Goal: Task Accomplishment & Management: Use online tool/utility

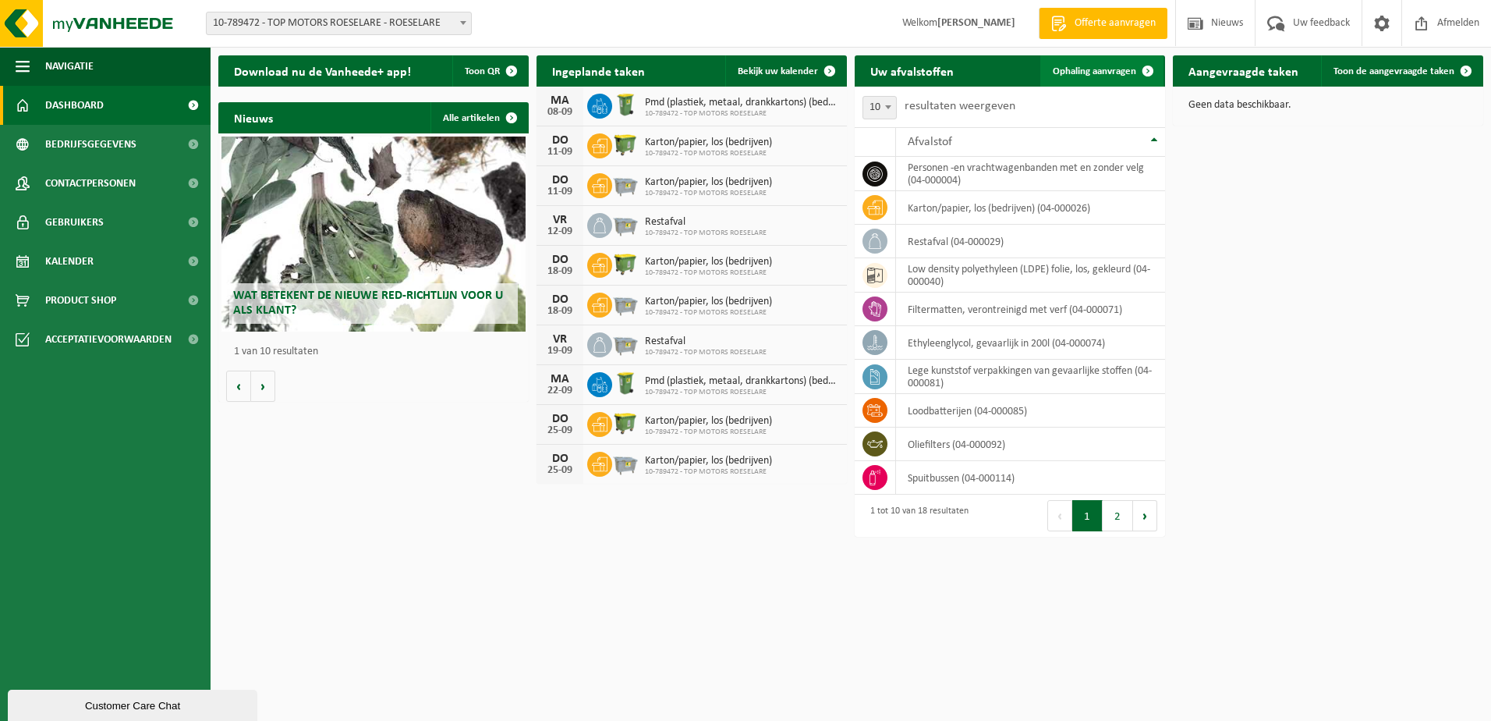
click at [1118, 70] on span "Ophaling aanvragen" at bounding box center [1094, 71] width 83 height 10
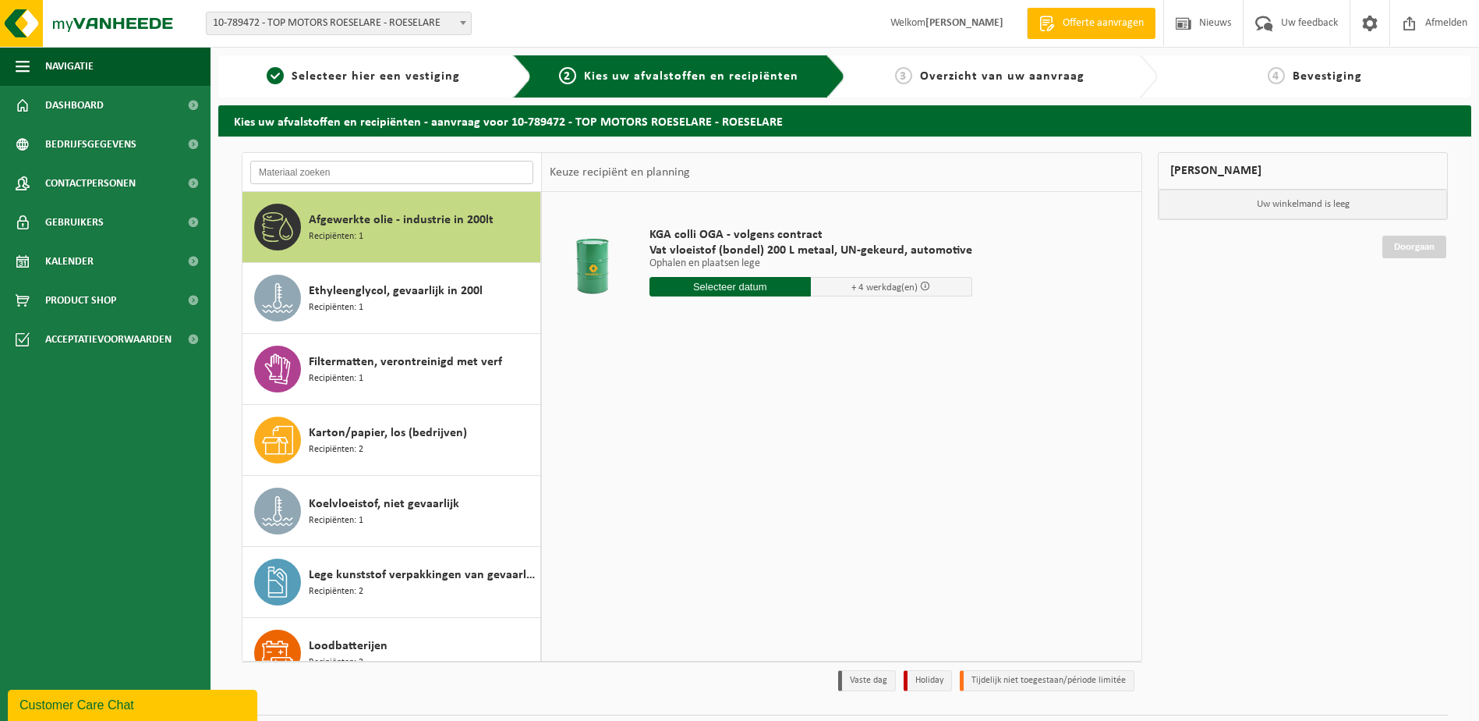
click at [369, 169] on input "text" at bounding box center [391, 172] width 283 height 23
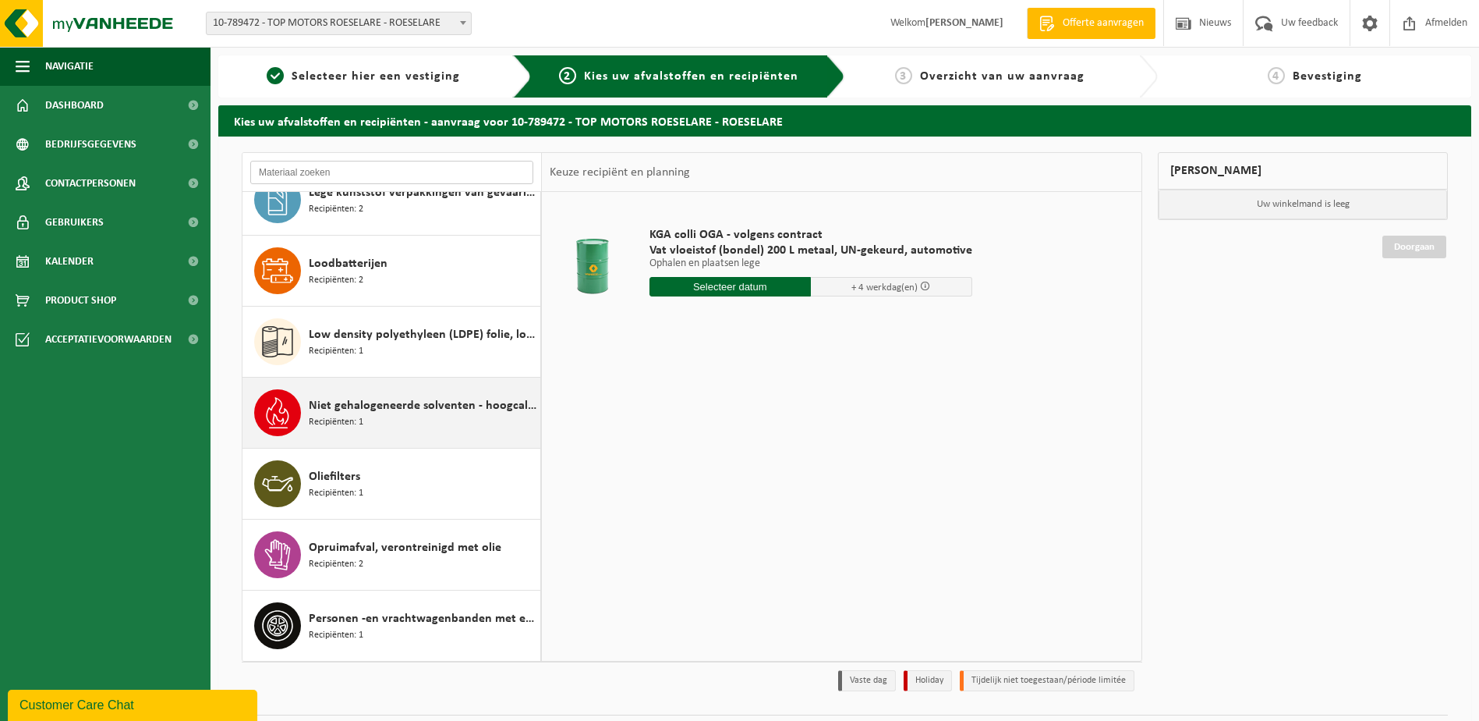
scroll to position [390, 0]
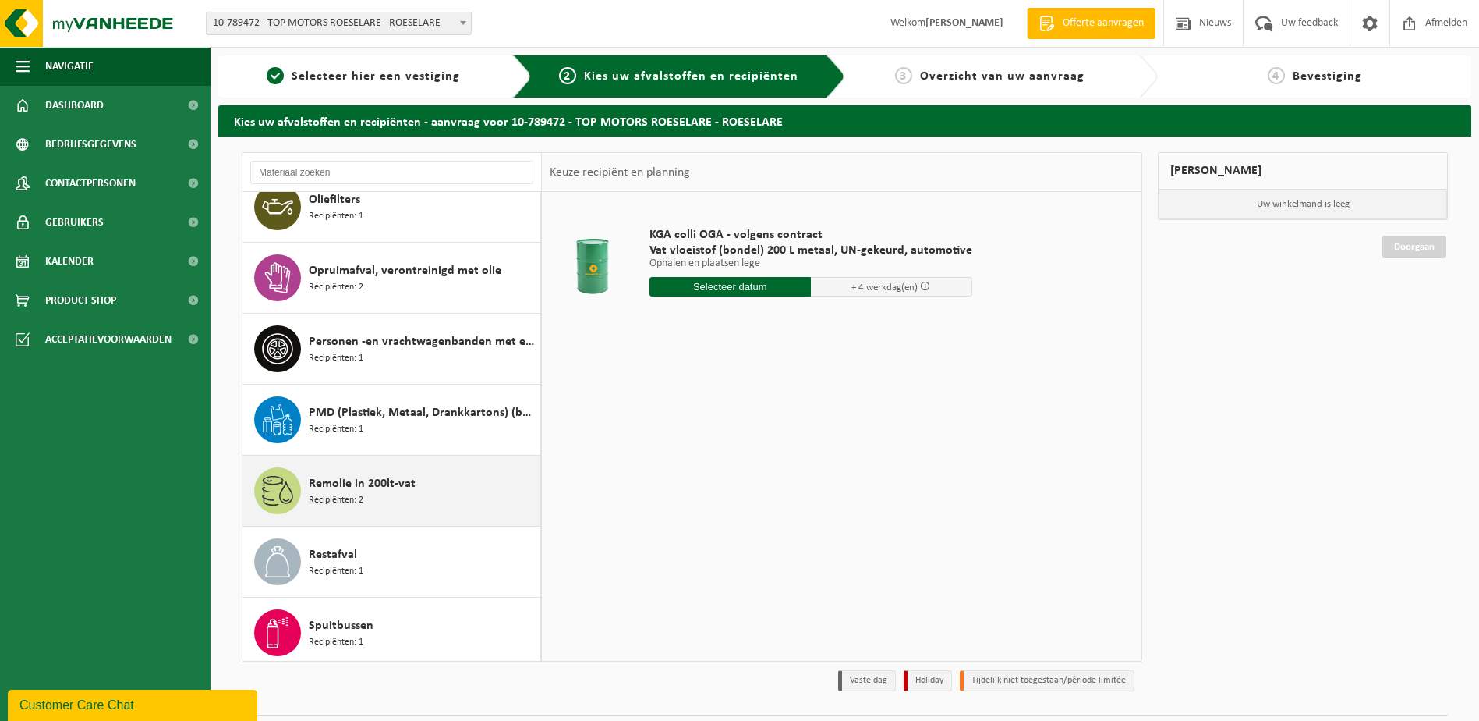
click at [393, 484] on span "Remolie in 200lt-vat" at bounding box center [362, 483] width 107 height 19
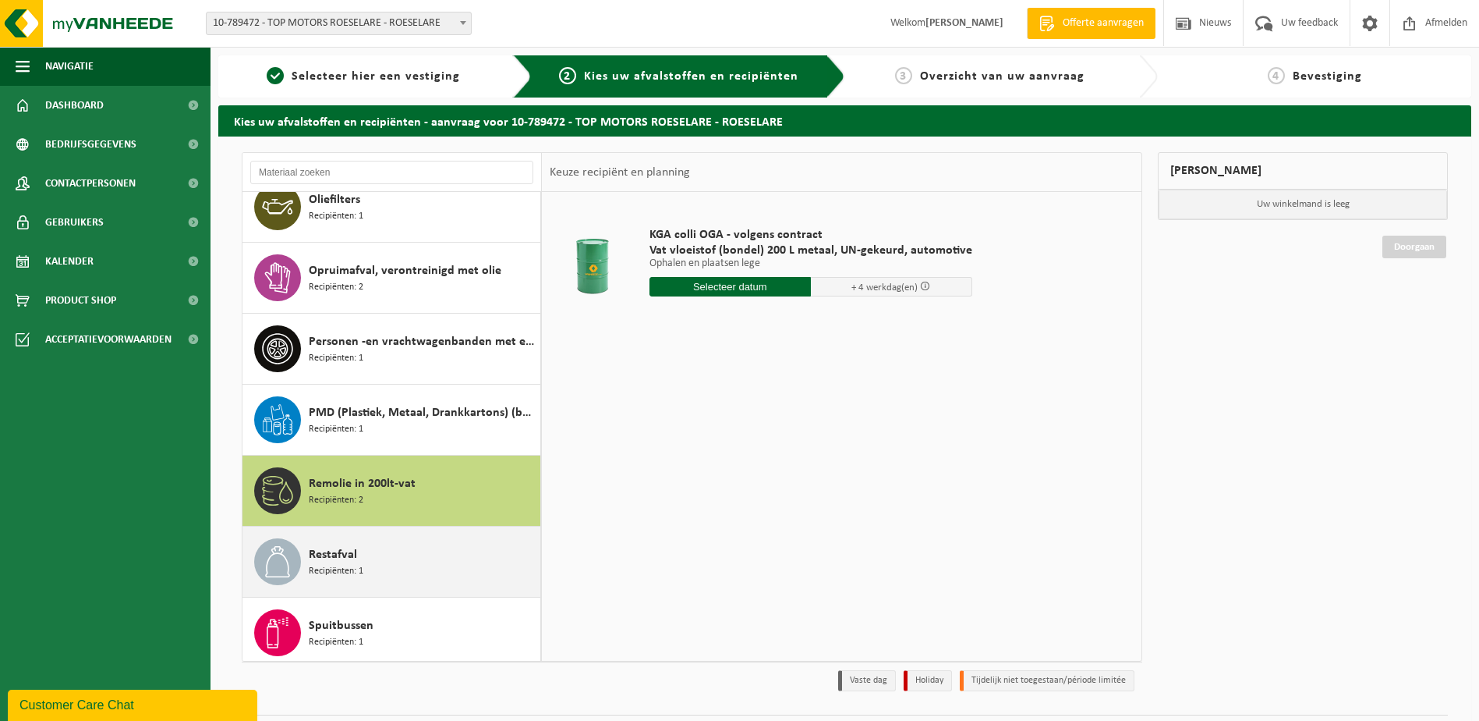
scroll to position [737, 0]
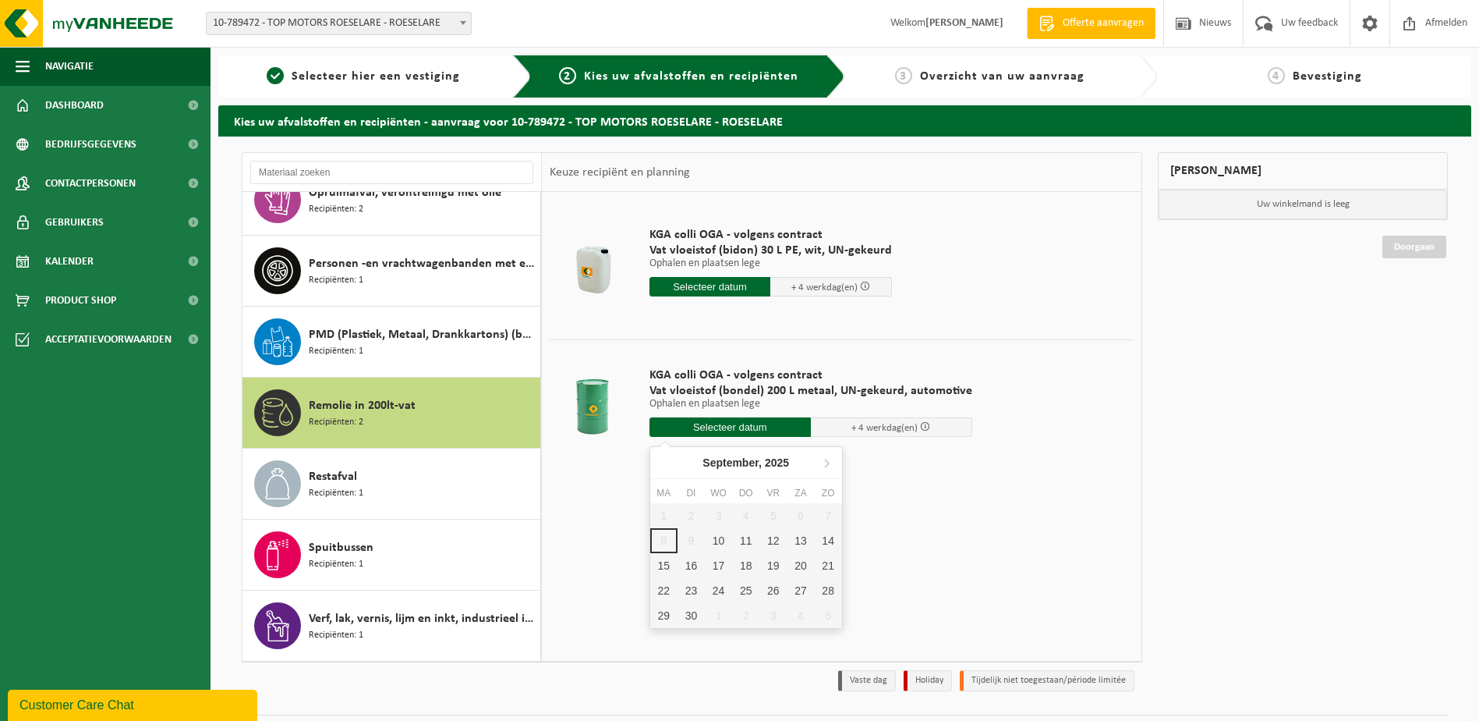
click at [740, 425] on input "text" at bounding box center [730, 426] width 161 height 19
click at [720, 537] on div "10" at bounding box center [718, 540] width 27 height 25
type input "Van 2025-09-10"
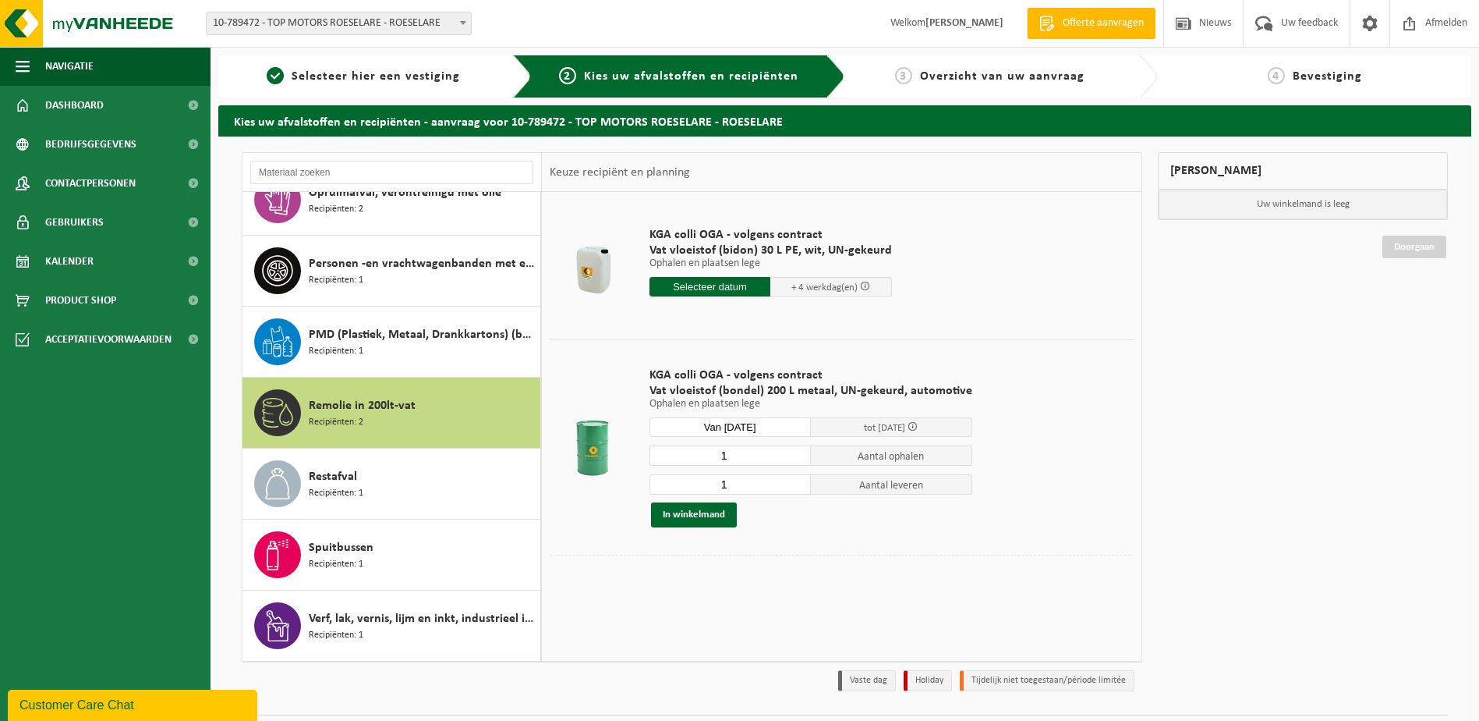
type input "2025-09-10"
type input "2"
click at [796, 453] on input "2" at bounding box center [730, 455] width 161 height 20
type input "2"
click at [795, 480] on input "2" at bounding box center [730, 484] width 161 height 20
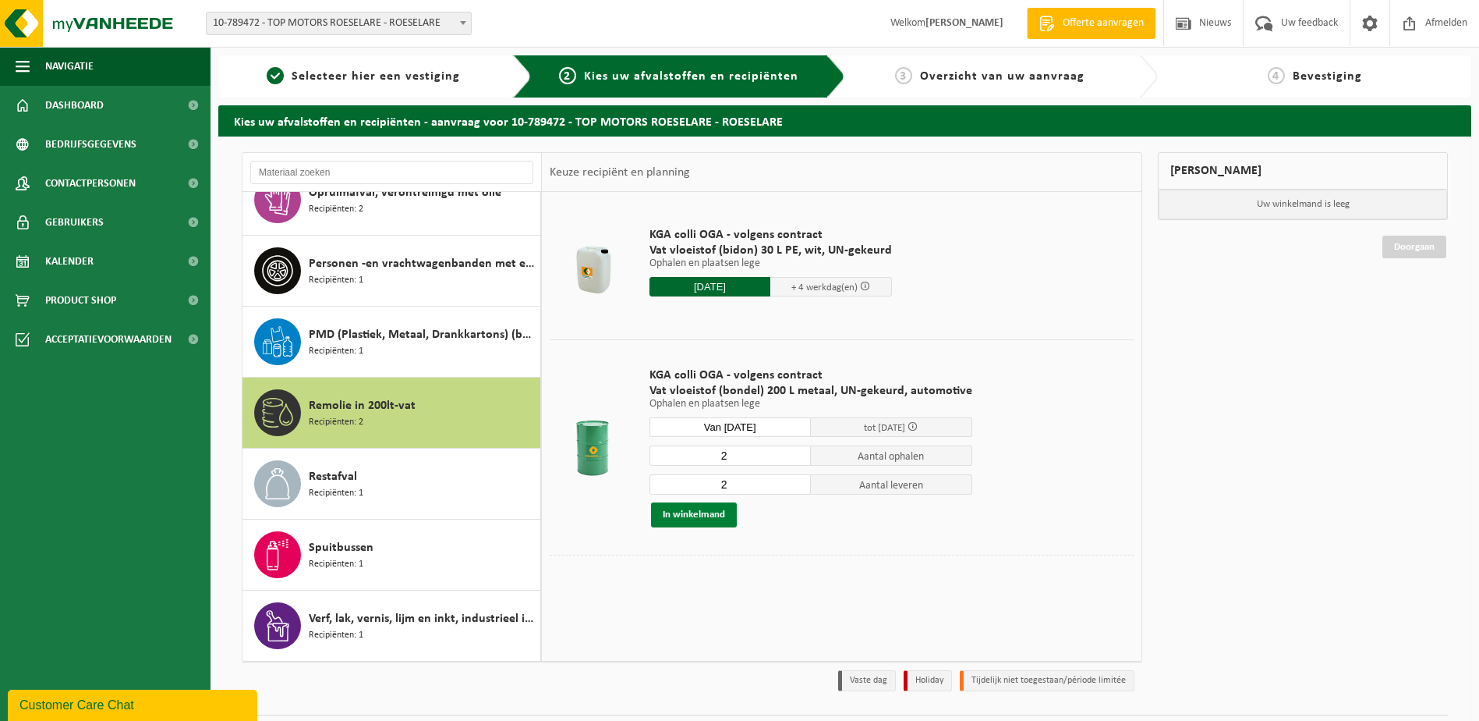
click at [713, 512] on button "In winkelmand" at bounding box center [694, 514] width 86 height 25
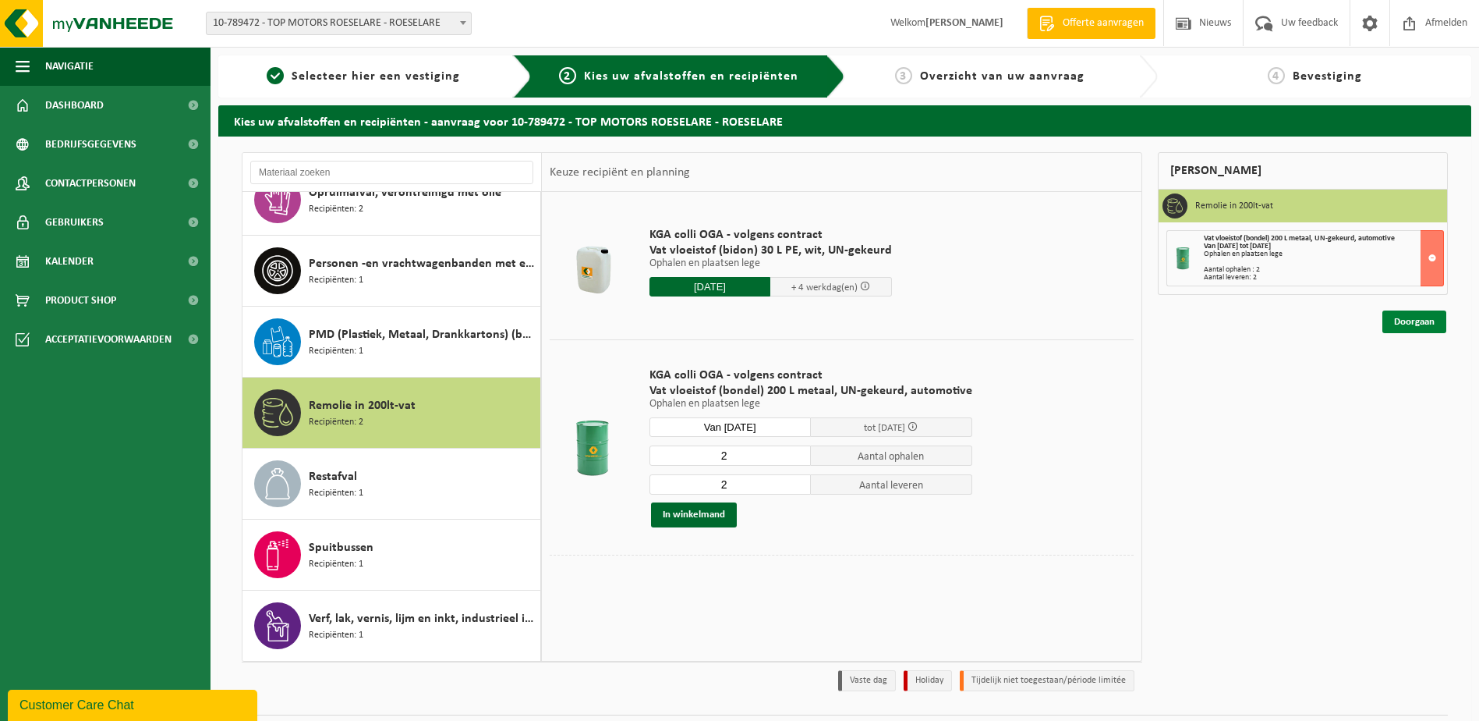
click at [1431, 325] on link "Doorgaan" at bounding box center [1415, 321] width 64 height 23
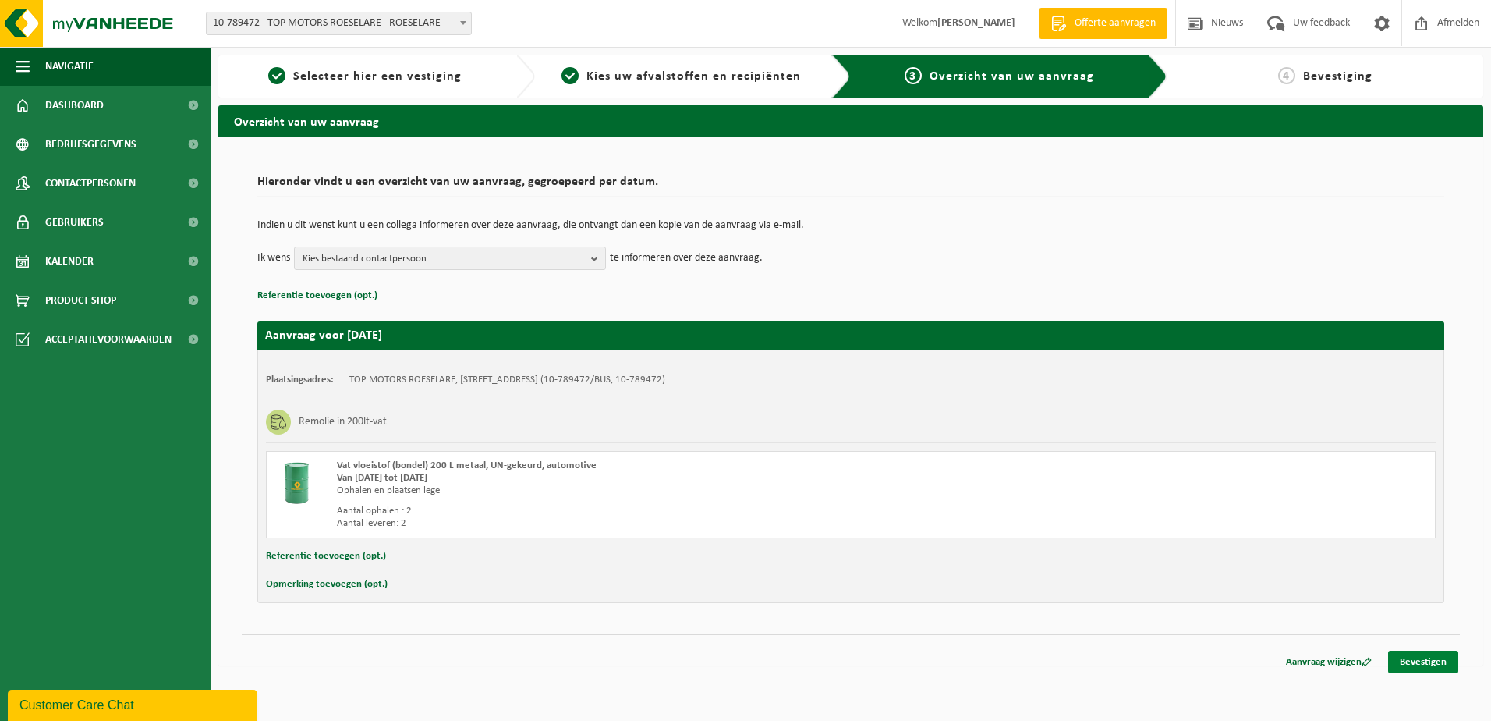
click at [1436, 665] on link "Bevestigen" at bounding box center [1423, 661] width 70 height 23
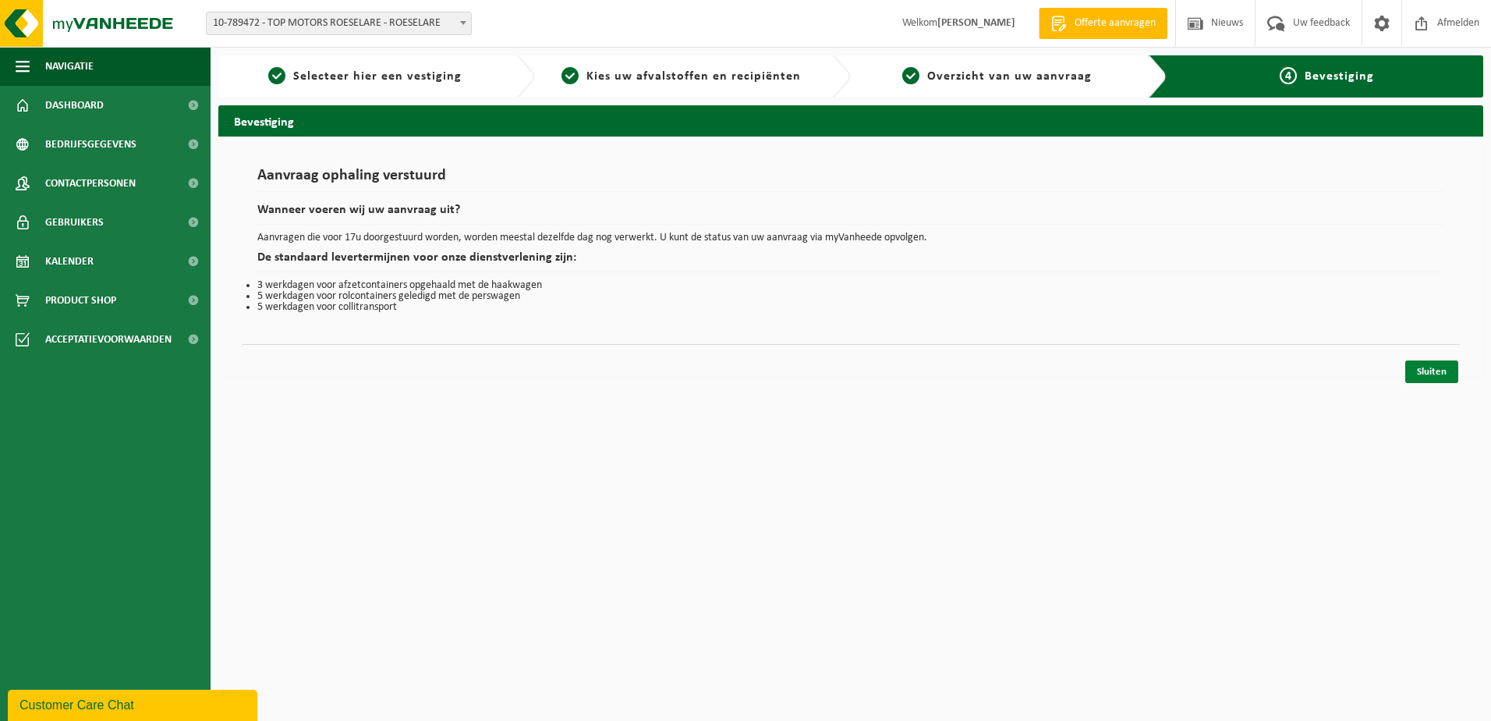
click at [1424, 367] on link "Sluiten" at bounding box center [1431, 371] width 53 height 23
